Goal: Task Accomplishment & Management: Complete application form

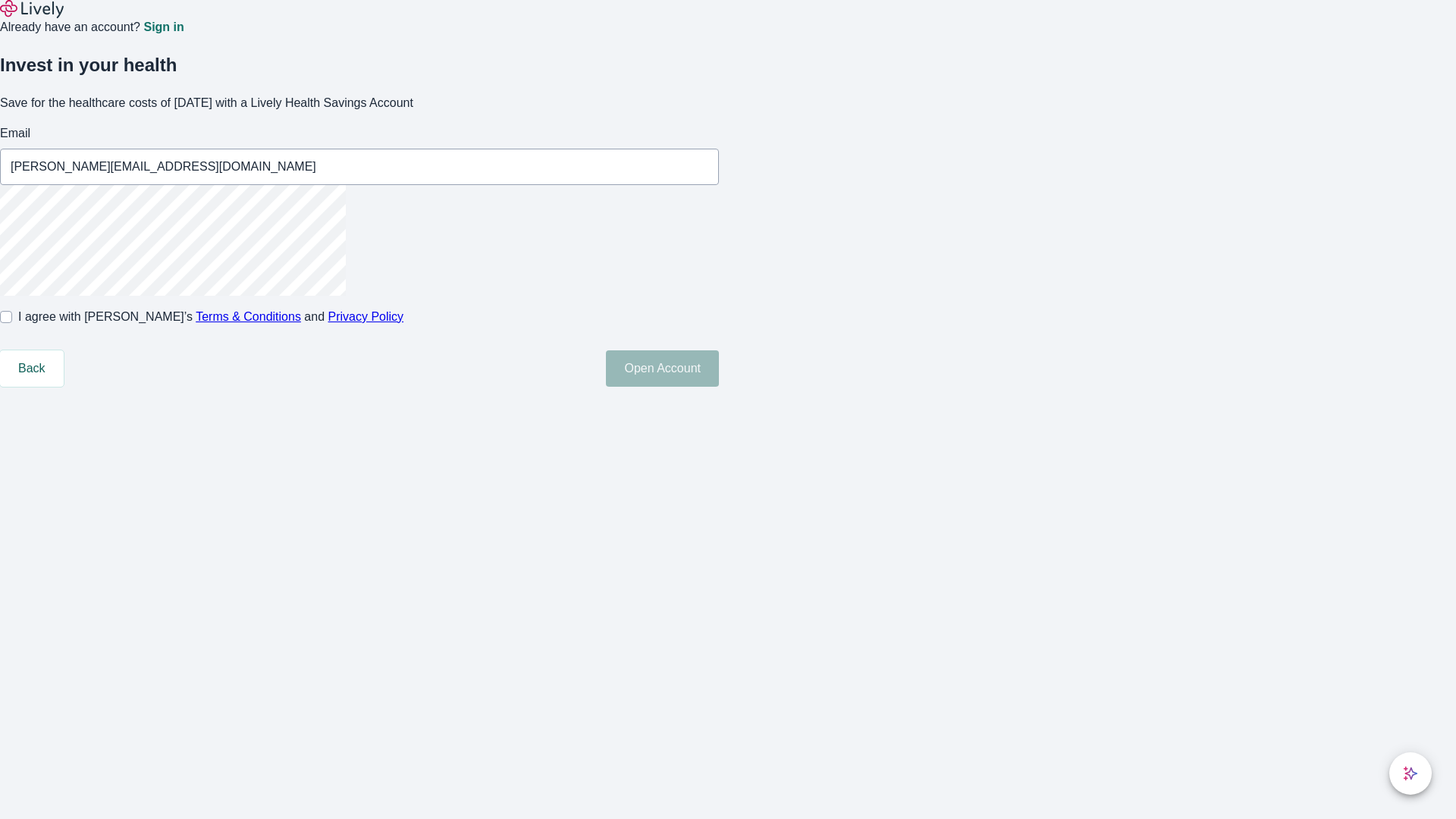
click at [12, 323] on input "I agree with Lively’s Terms & Conditions and Privacy Policy" at bounding box center [6, 317] width 12 height 12
checkbox input "true"
click at [719, 387] on button "Open Account" at bounding box center [662, 368] width 113 height 37
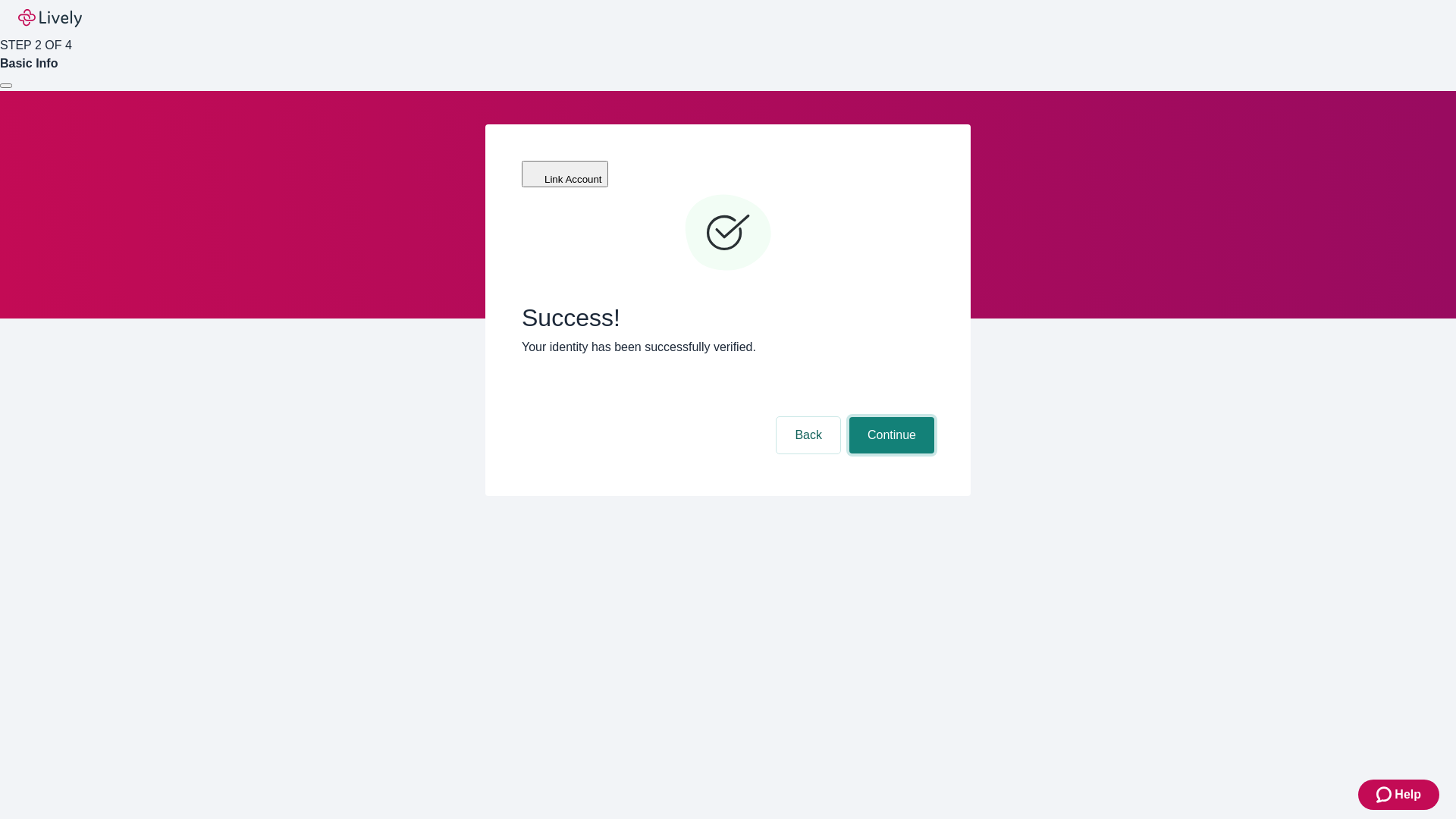
click at [889, 417] on button "Continue" at bounding box center [892, 435] width 85 height 37
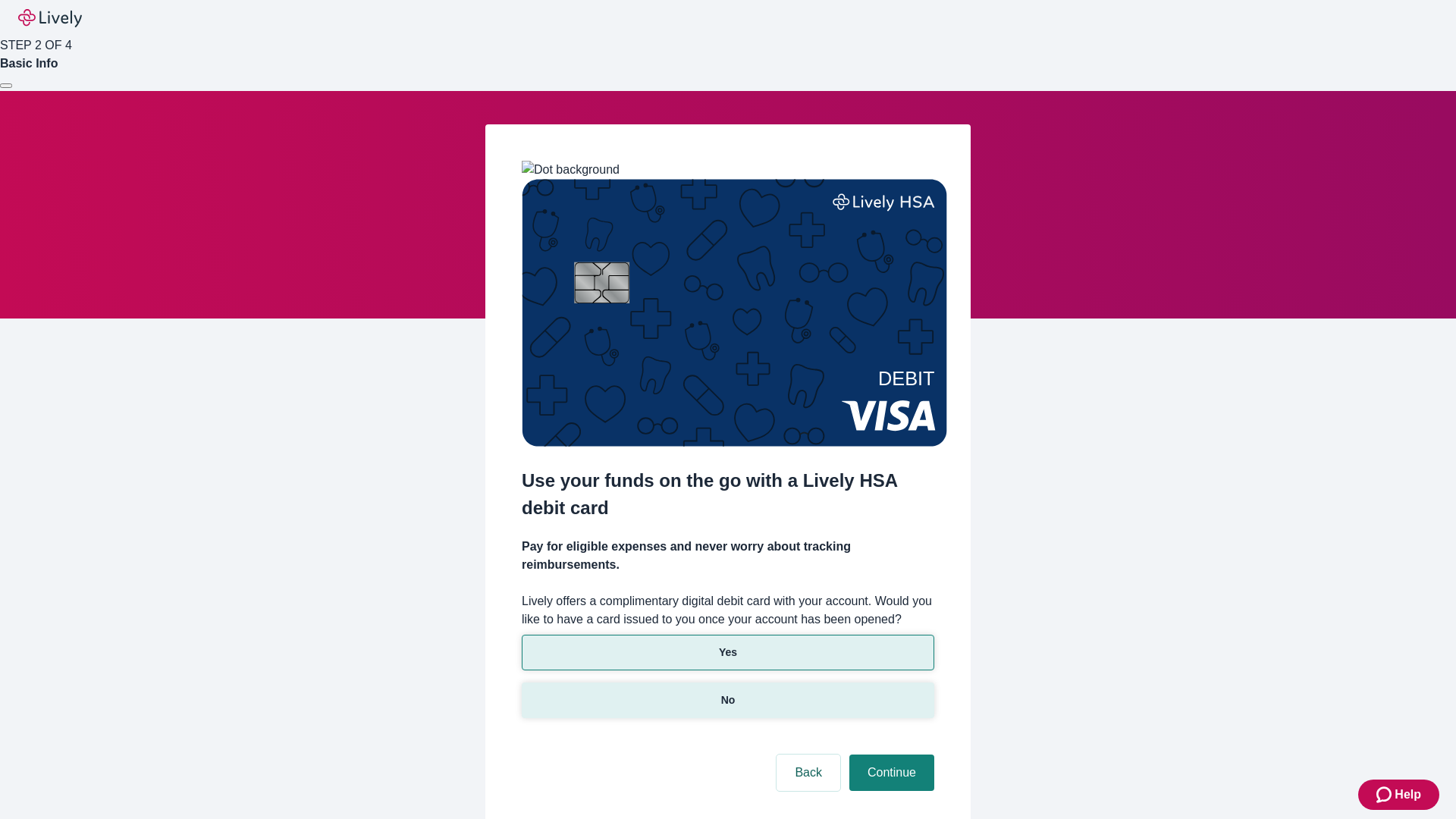
click at [727, 693] on p "No" at bounding box center [728, 700] width 14 height 16
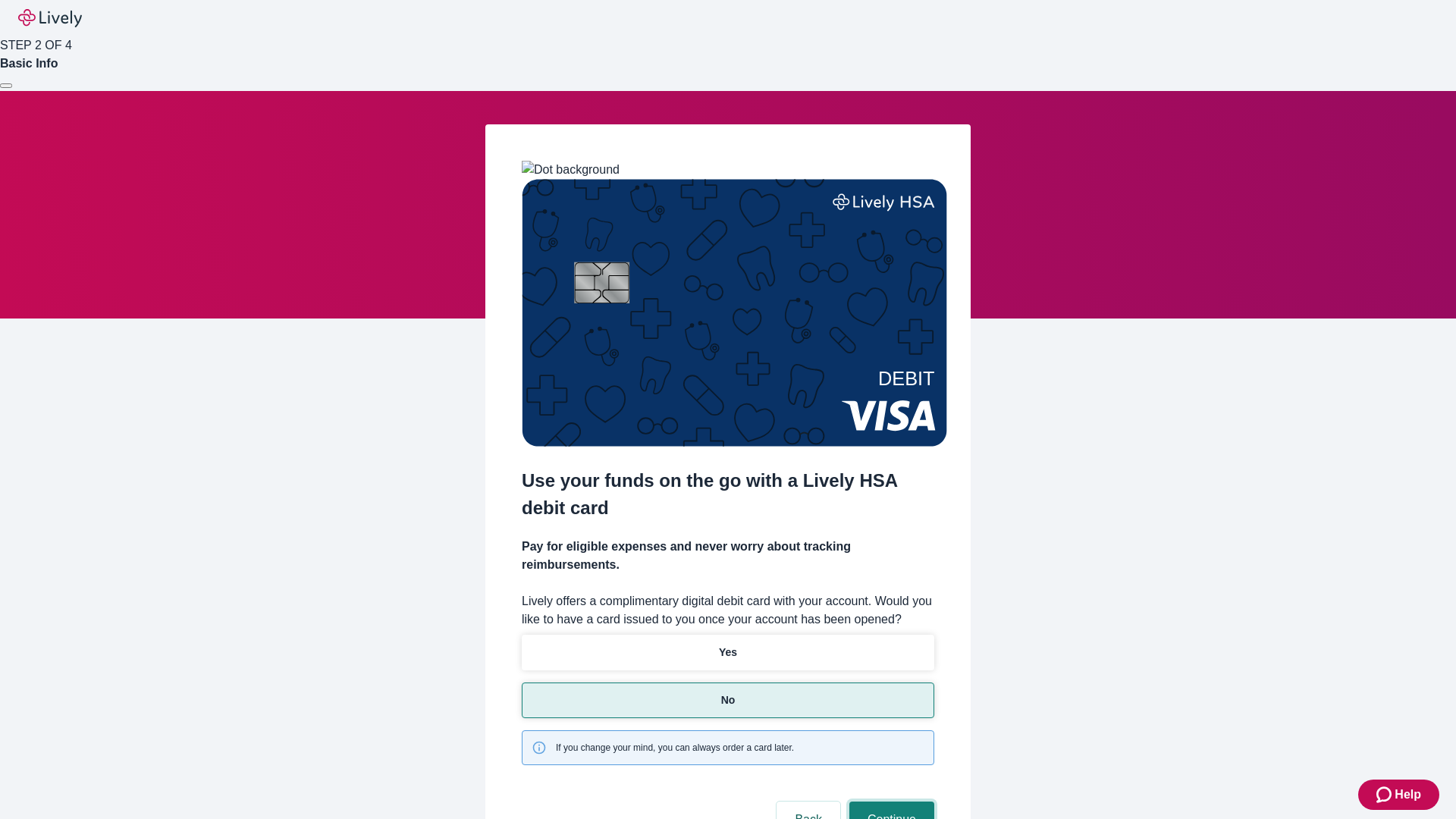
click at [889, 801] on button "Continue" at bounding box center [892, 820] width 85 height 37
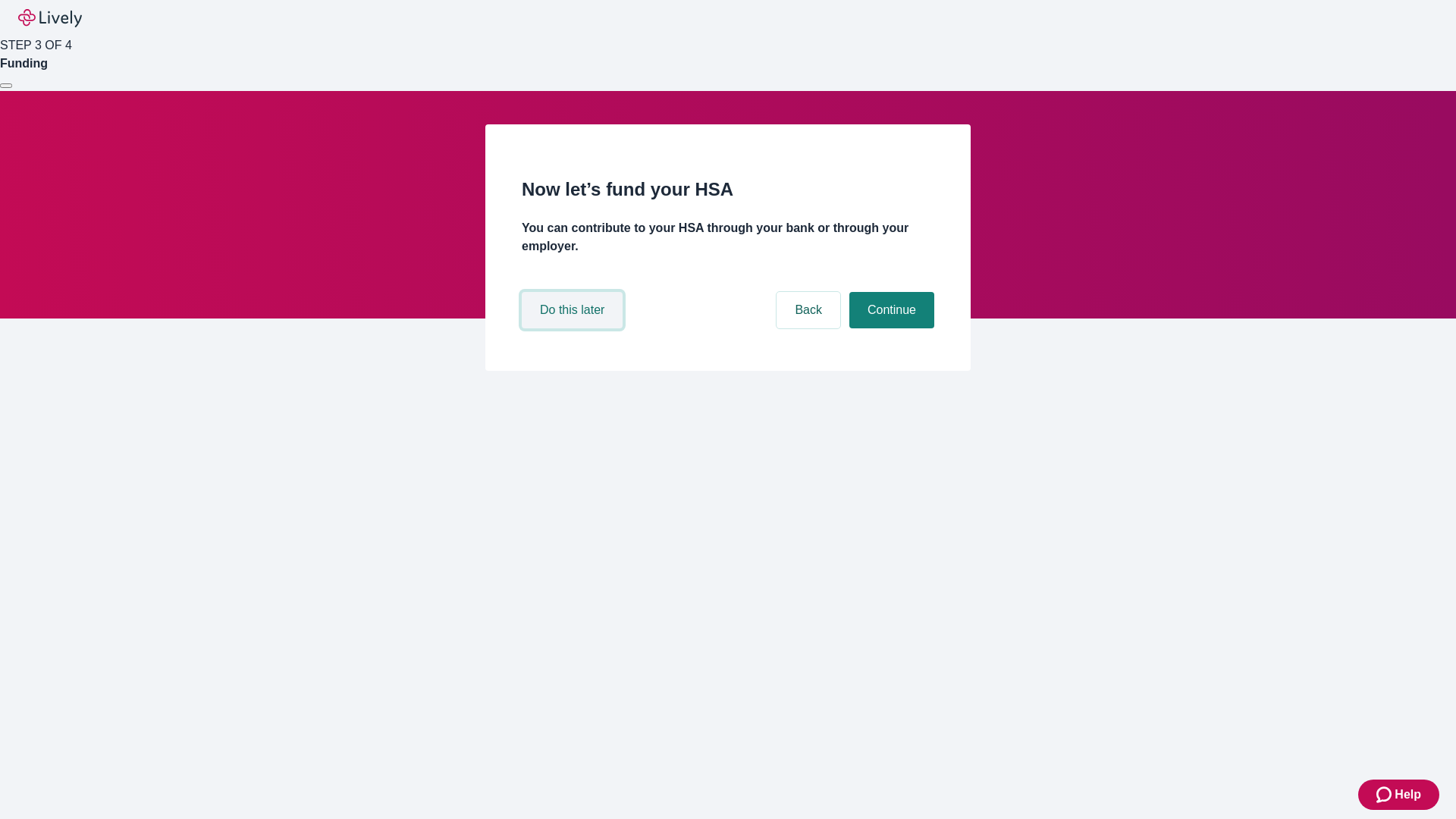
click at [574, 329] on button "Do this later" at bounding box center [572, 311] width 101 height 37
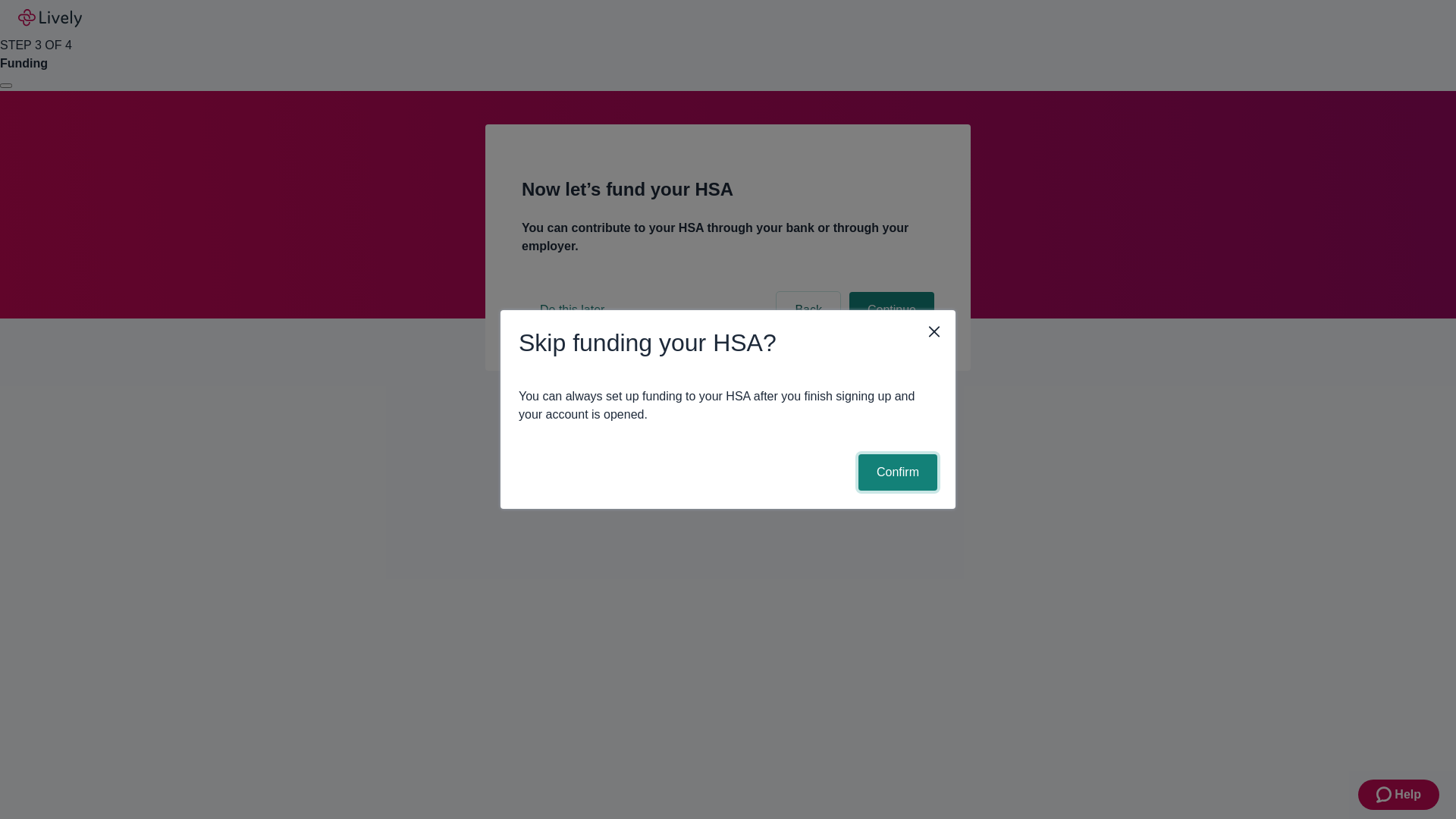
click at [895, 473] on button "Confirm" at bounding box center [898, 473] width 79 height 37
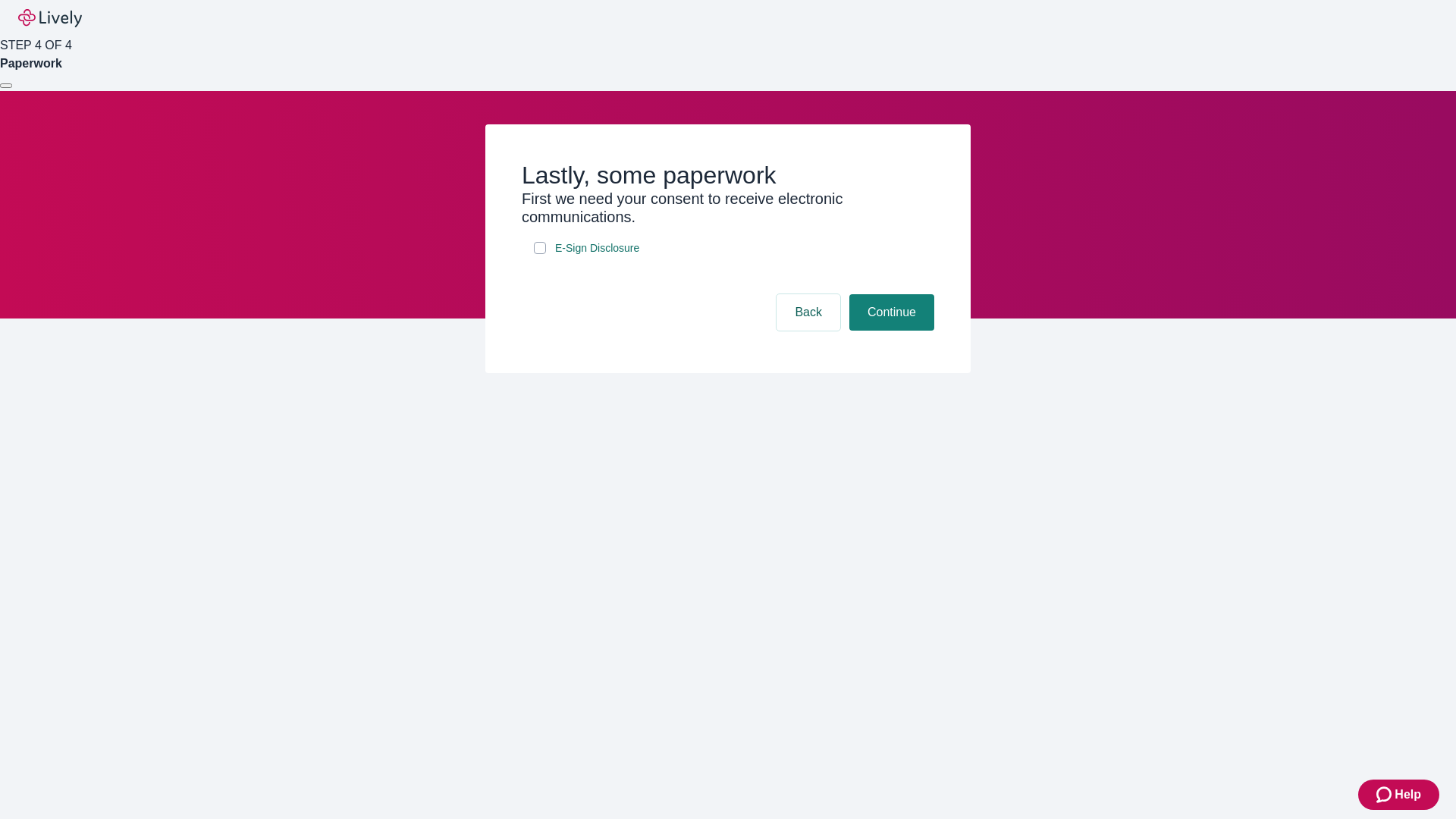
click at [540, 254] on input "E-Sign Disclosure" at bounding box center [540, 248] width 12 height 12
checkbox input "true"
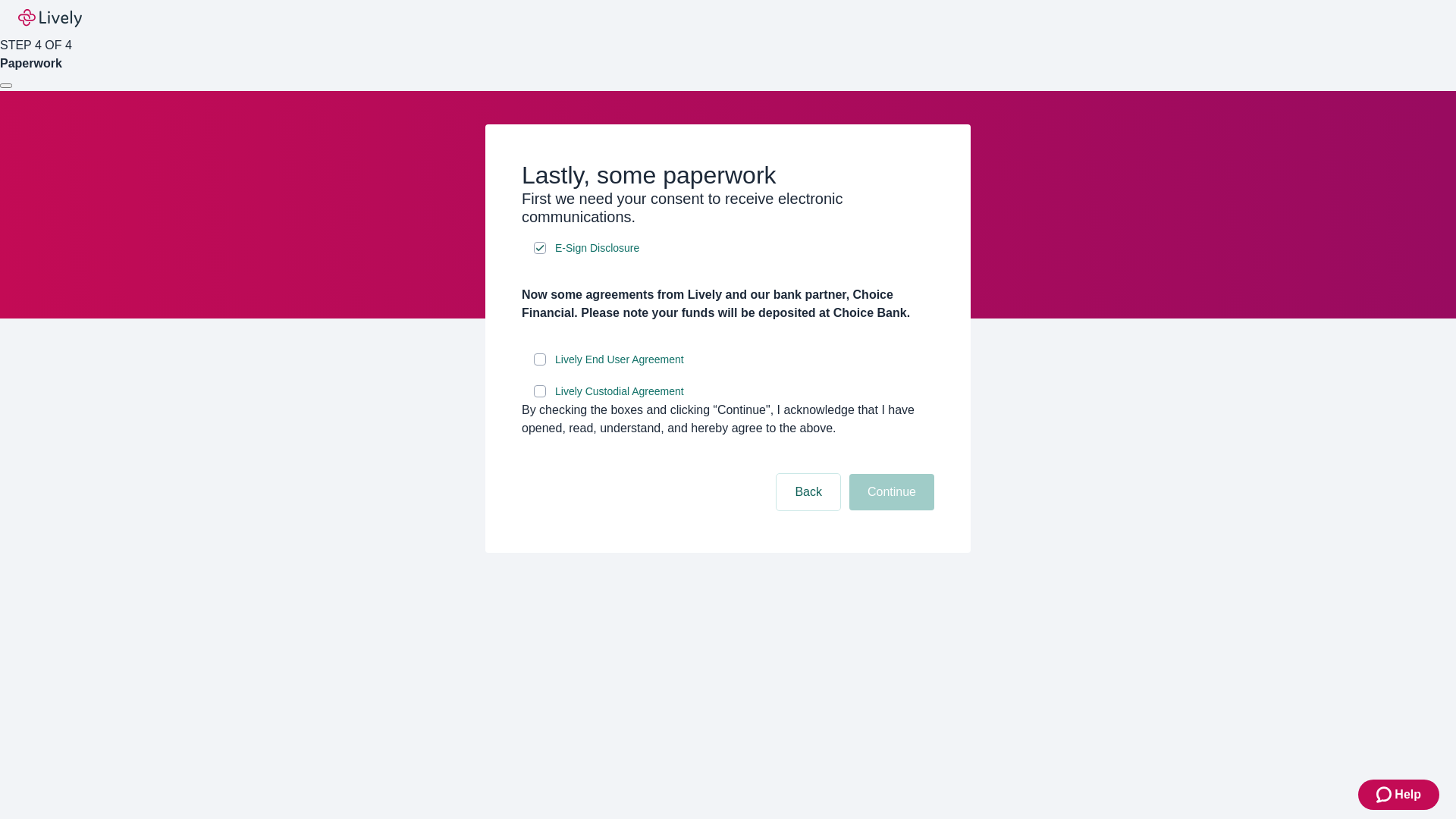
click at [540, 365] on input "Lively End User Agreement" at bounding box center [540, 359] width 12 height 12
checkbox input "true"
click at [540, 397] on input "Lively Custodial Agreement" at bounding box center [540, 391] width 12 height 12
checkbox input "true"
click at [889, 511] on button "Continue" at bounding box center [892, 492] width 85 height 37
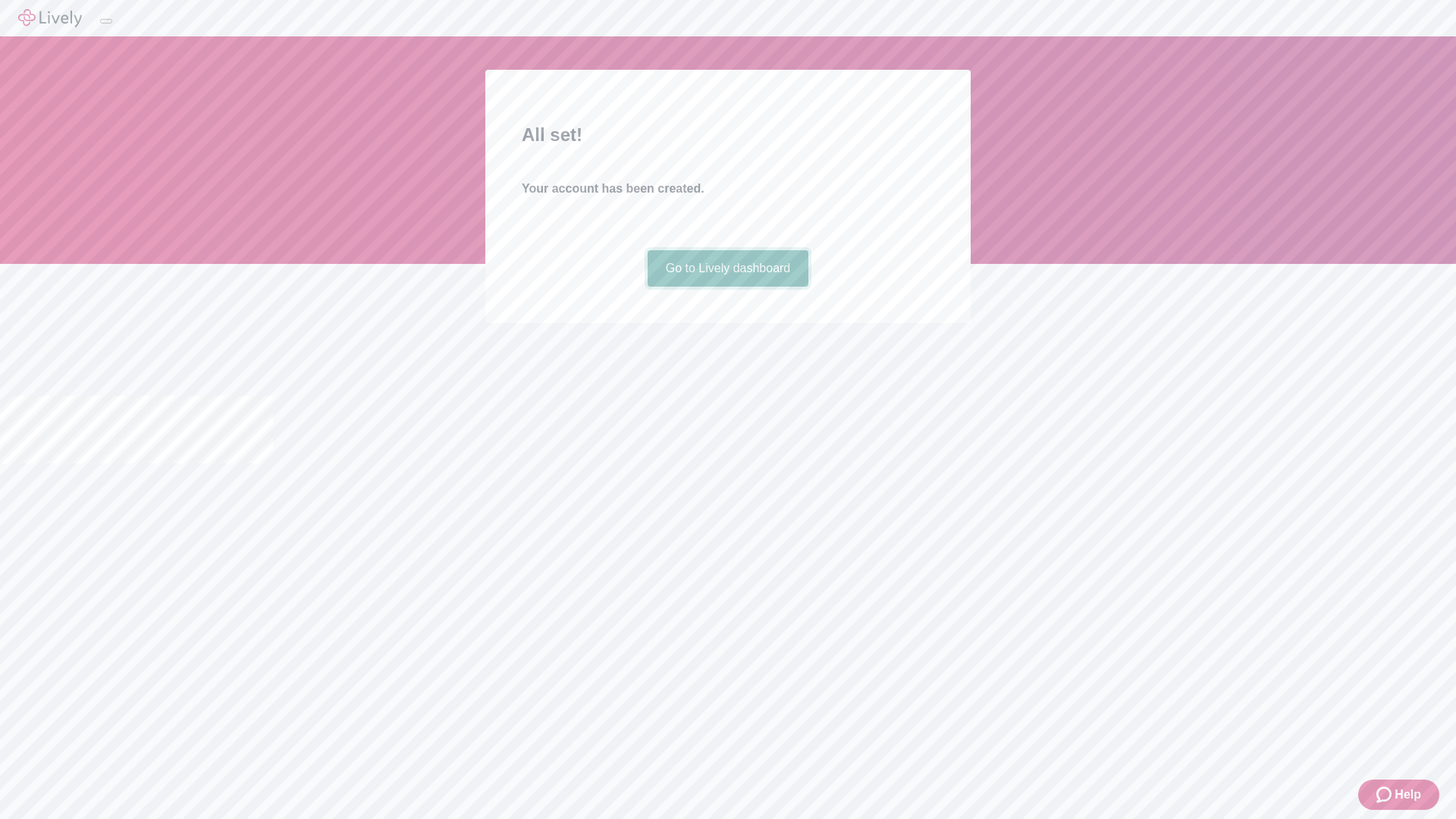
click at [727, 287] on link "Go to Lively dashboard" at bounding box center [728, 269] width 161 height 37
